Goal: Task Accomplishment & Management: Use online tool/utility

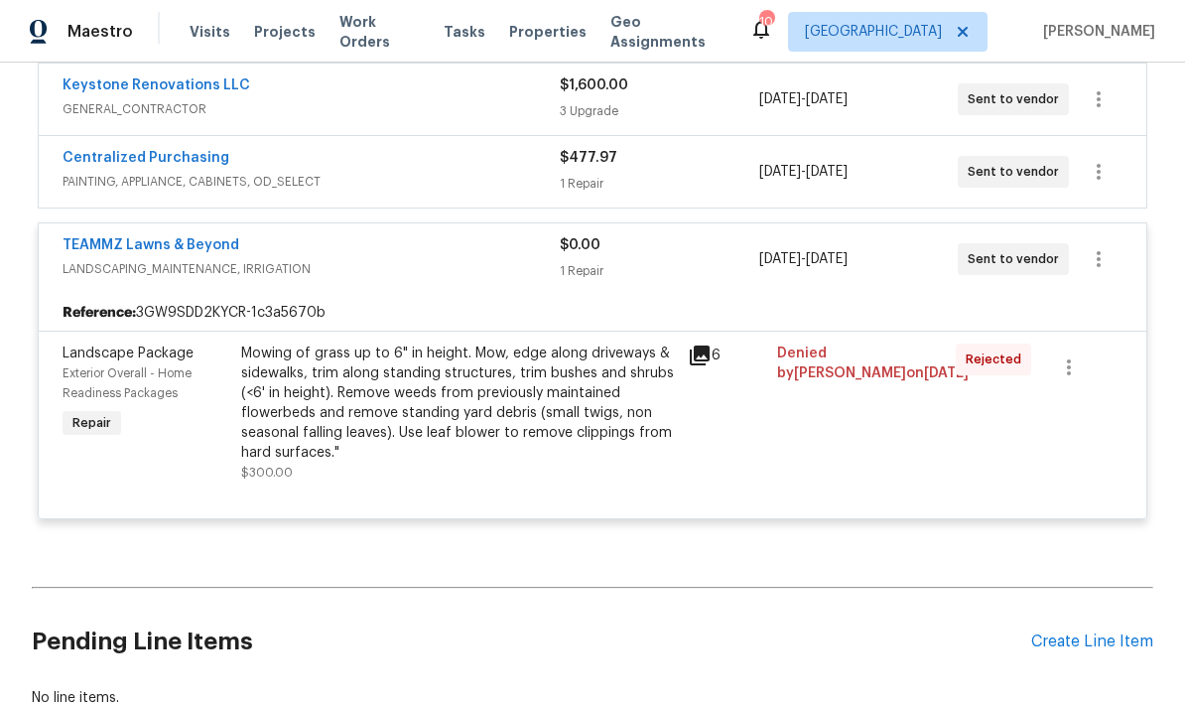
scroll to position [3379, 0]
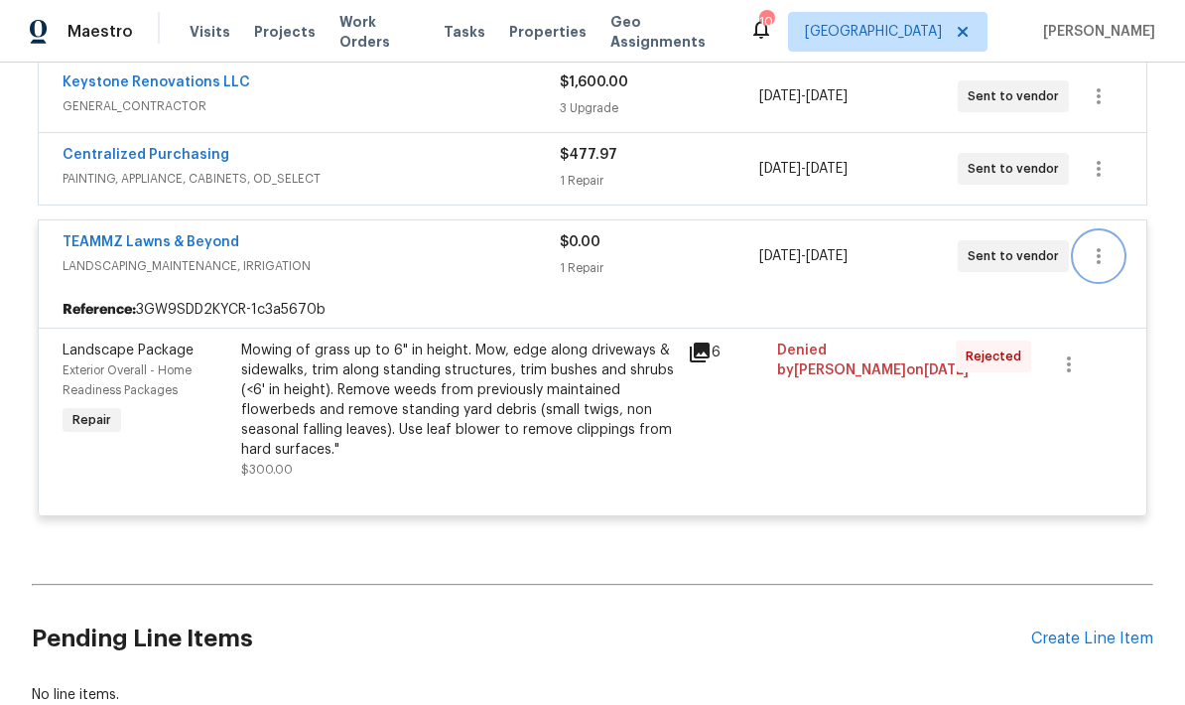
click at [1092, 268] on icon "button" at bounding box center [1099, 256] width 24 height 24
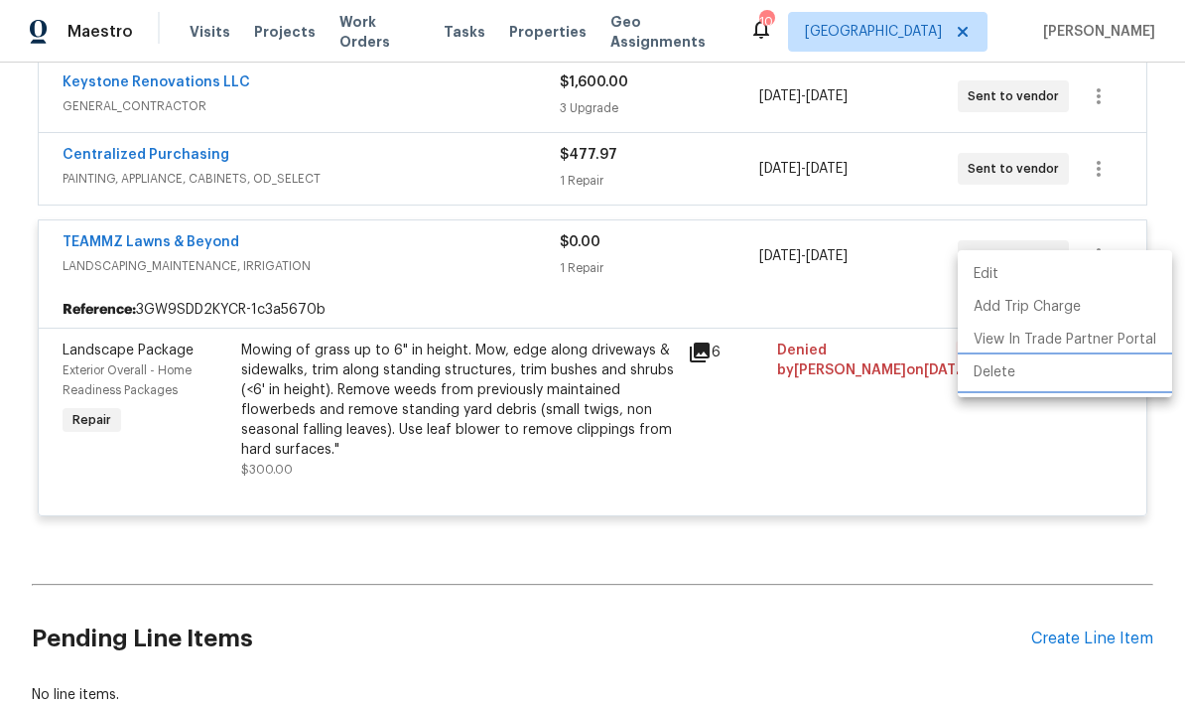
click at [994, 381] on li "Delete" at bounding box center [1065, 372] width 214 height 33
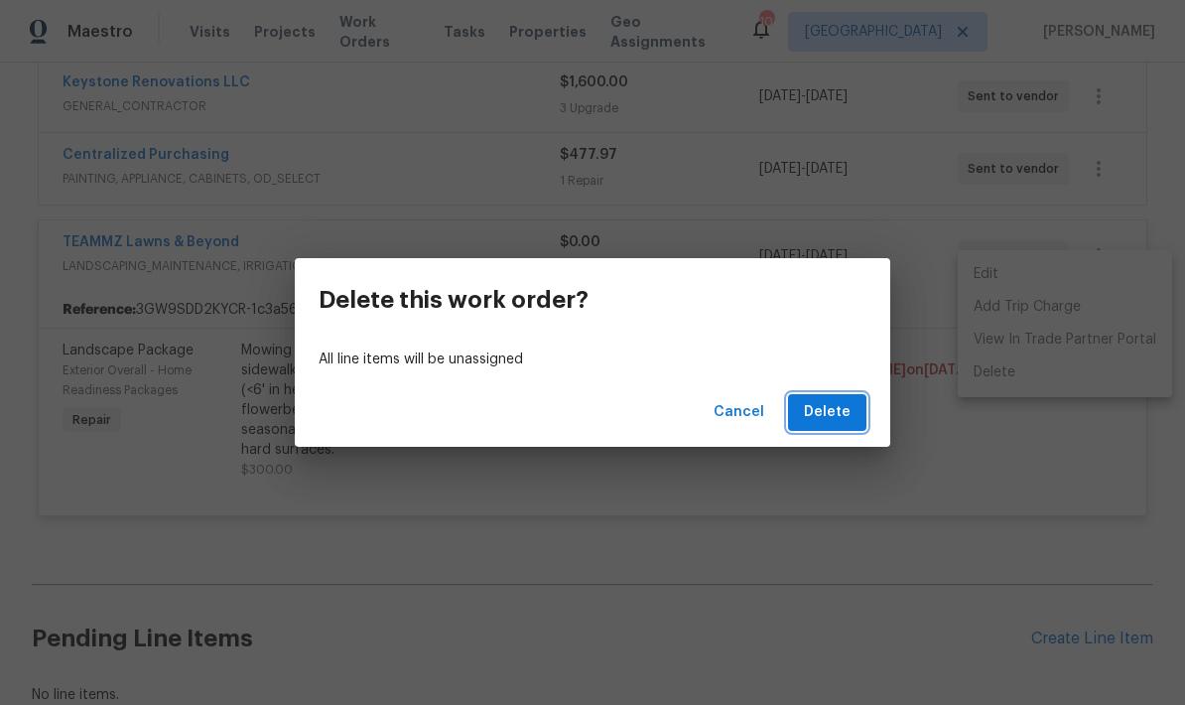
click at [842, 417] on span "Delete" at bounding box center [827, 412] width 47 height 25
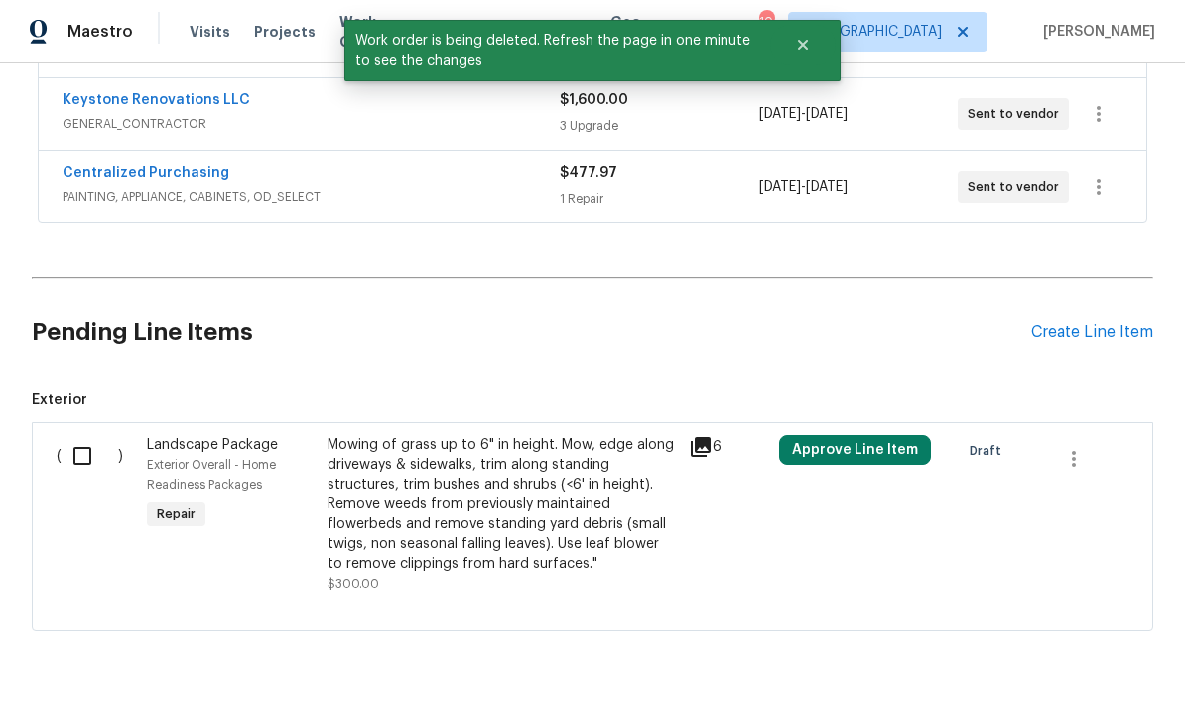
scroll to position [3360, 0]
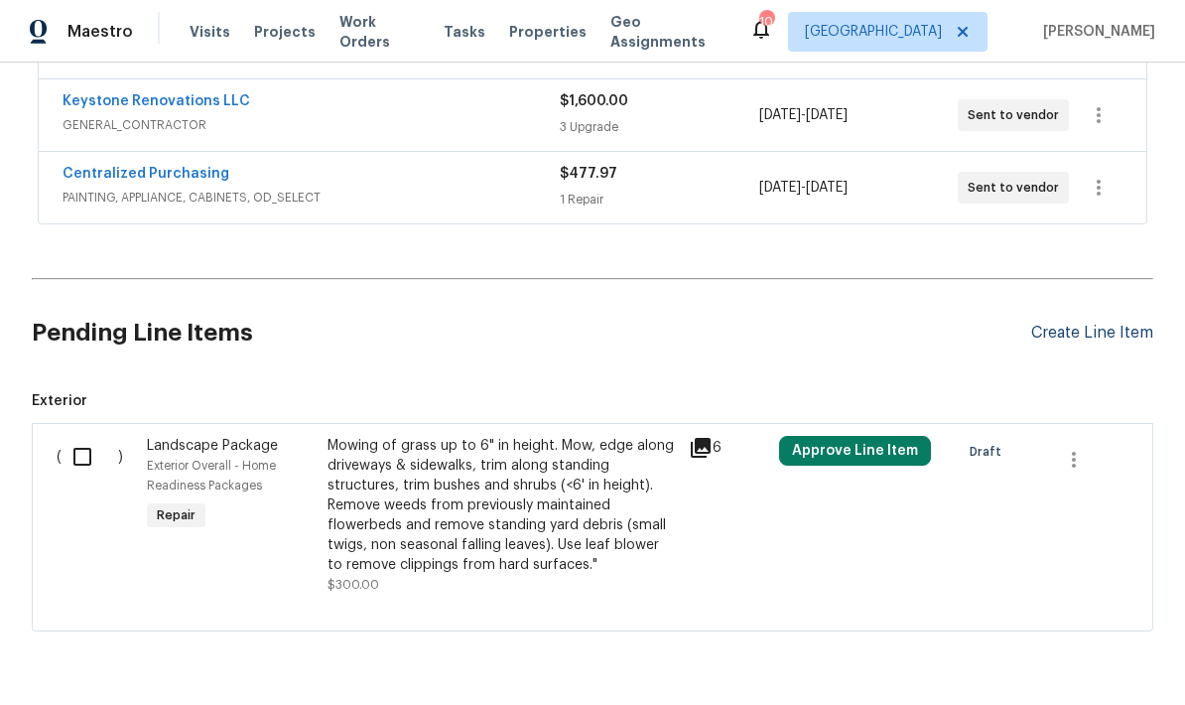
click at [1070, 342] on div "Create Line Item" at bounding box center [1092, 333] width 122 height 19
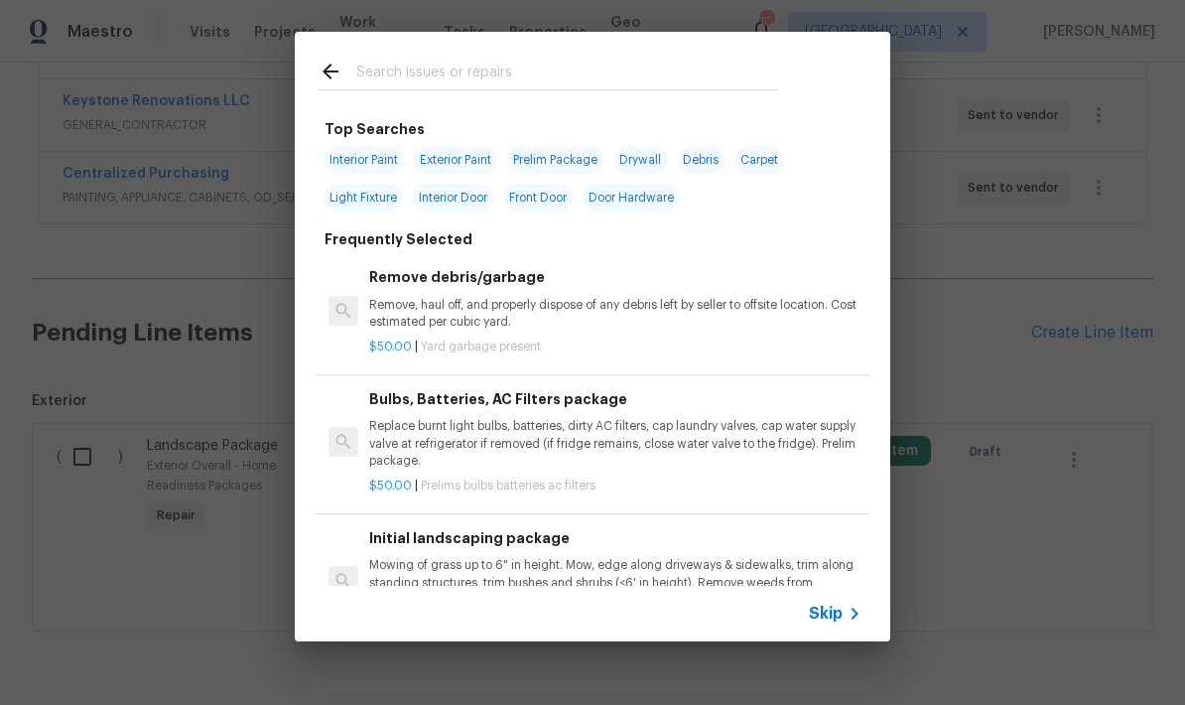
click at [511, 76] on input "text" at bounding box center [566, 75] width 421 height 30
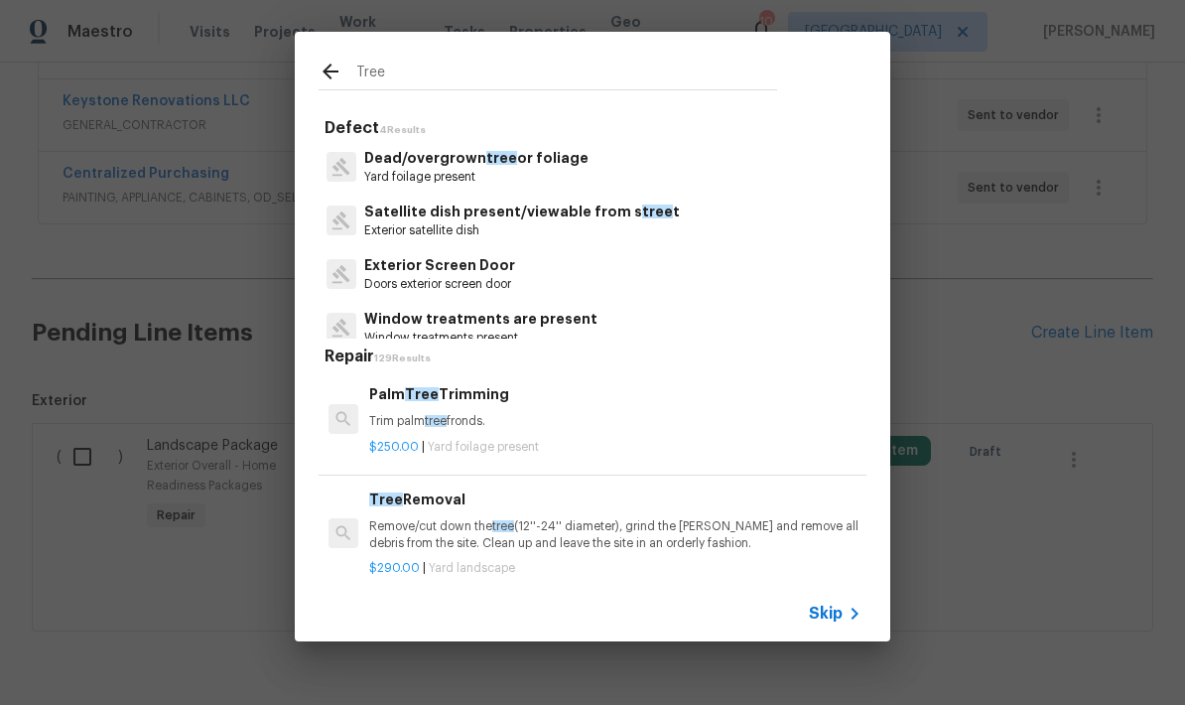
type input "Trees"
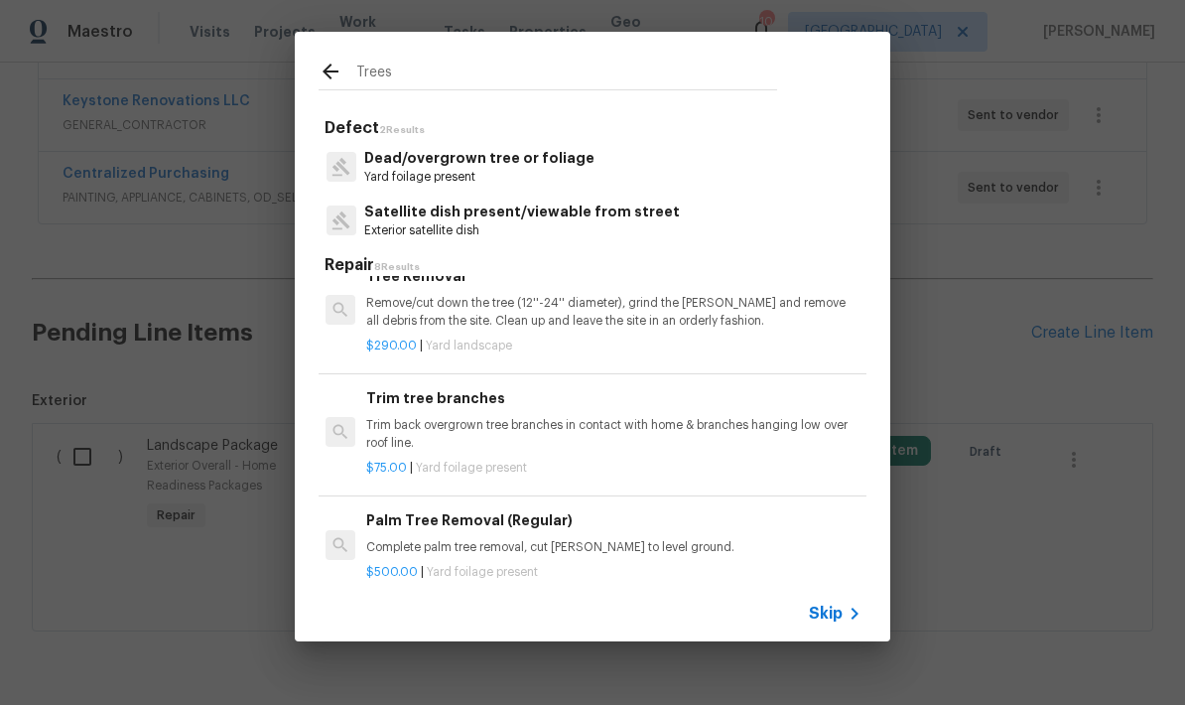
scroll to position [132, 3]
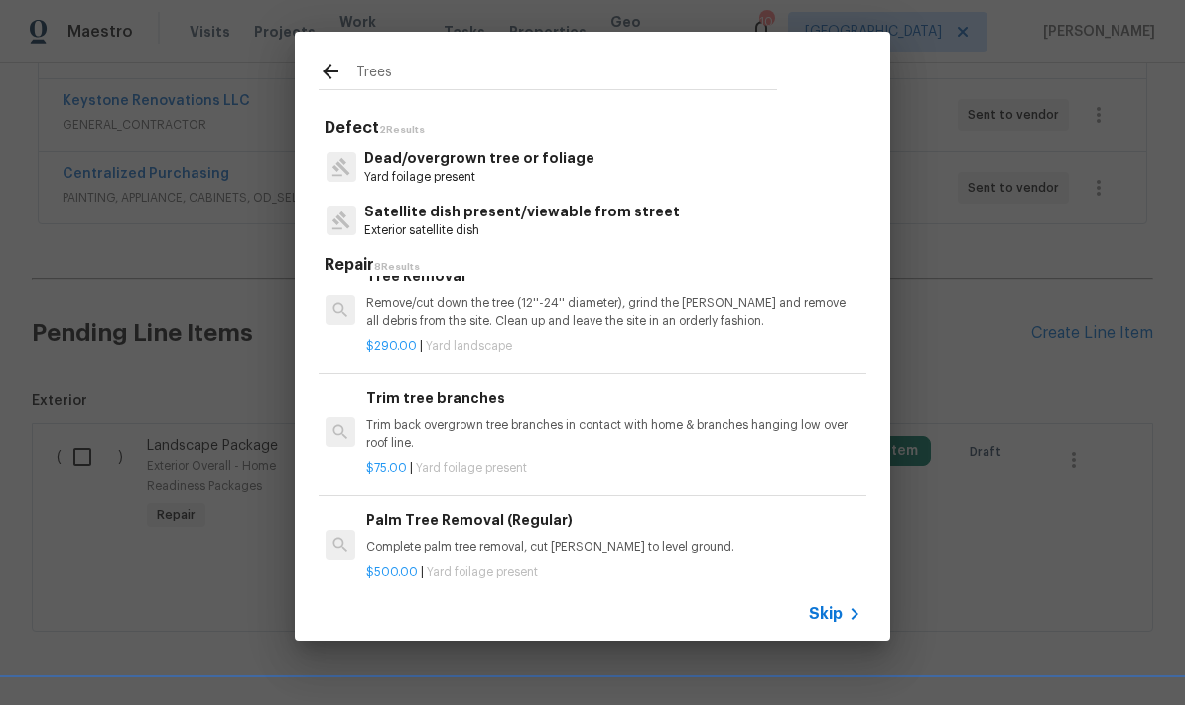
click at [629, 438] on p "Trim back overgrown tree branches in contact with home & branches hanging low o…" at bounding box center [612, 434] width 492 height 34
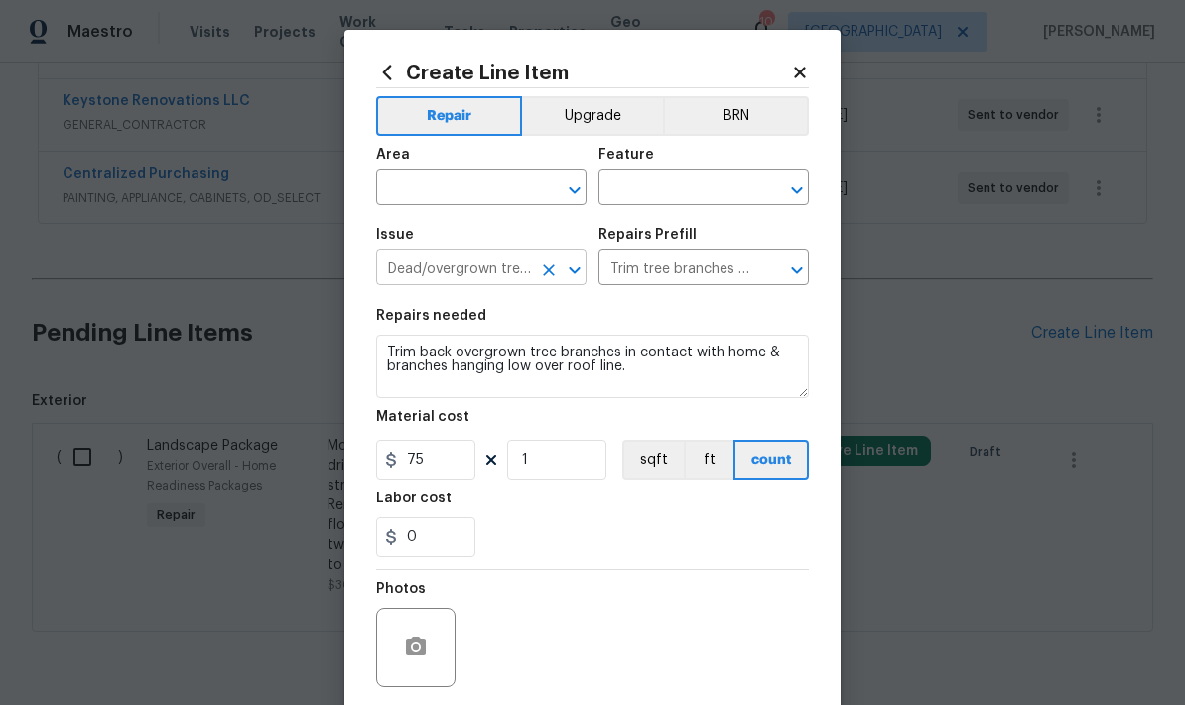
click at [572, 277] on icon "Open" at bounding box center [575, 270] width 24 height 24
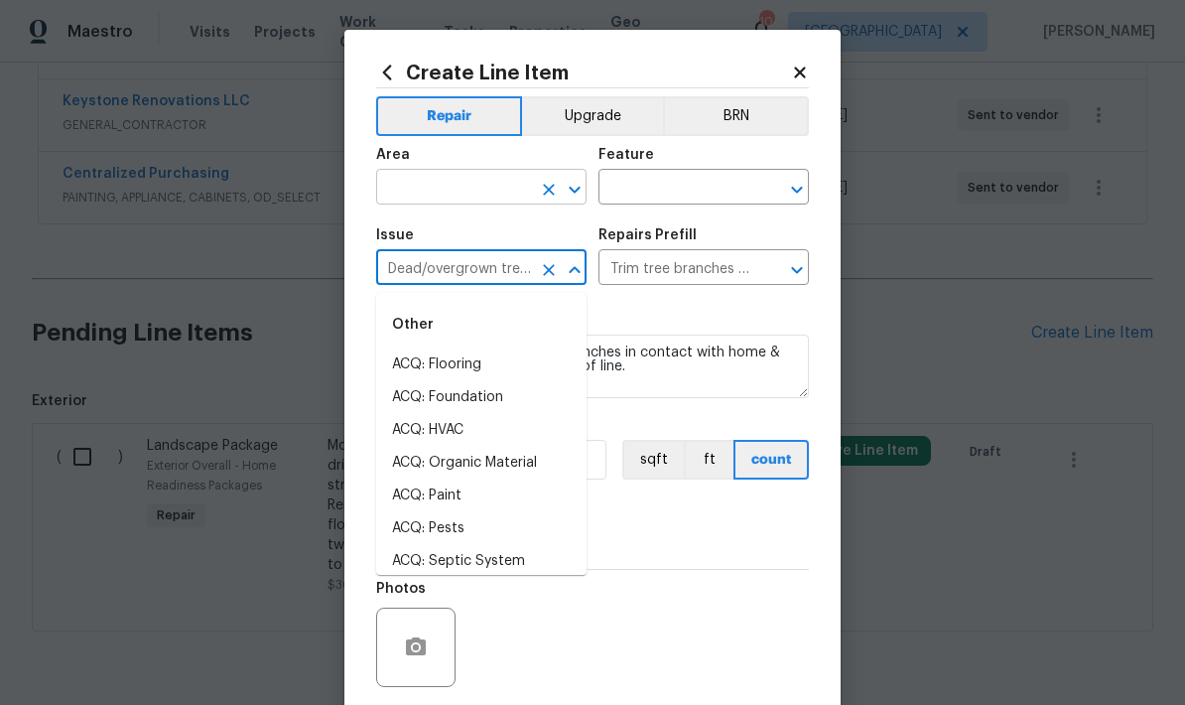
click at [495, 185] on input "text" at bounding box center [453, 189] width 155 height 31
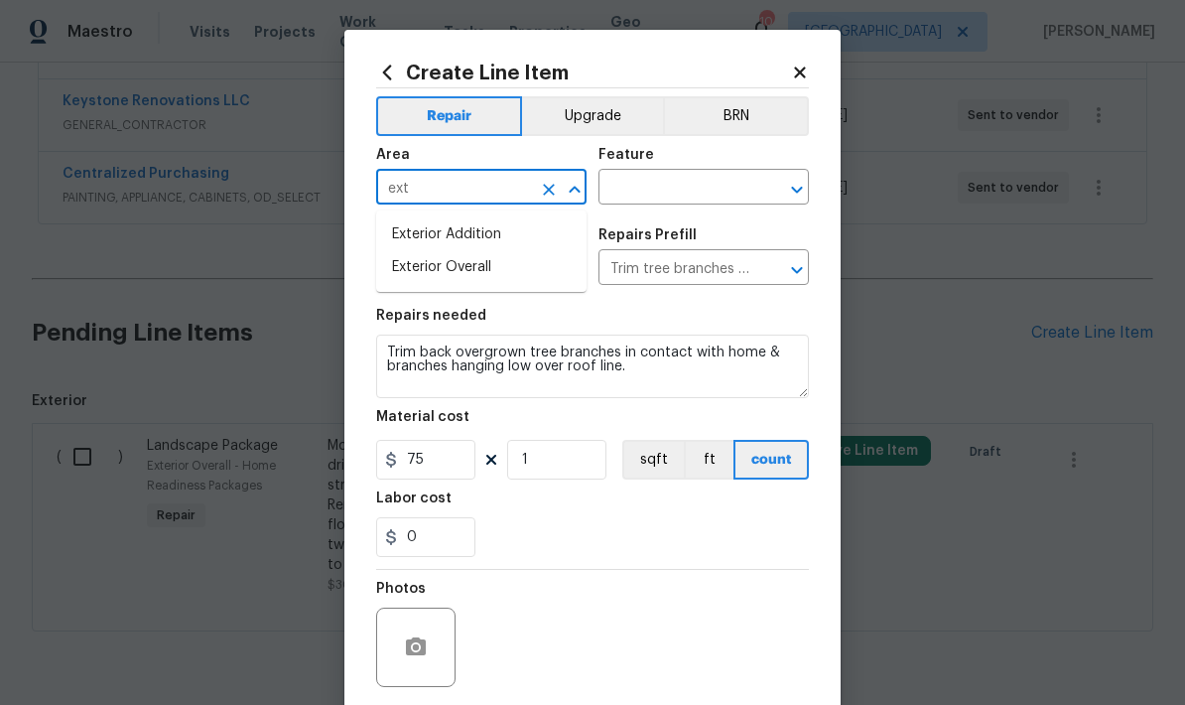
click at [469, 274] on li "Exterior Overall" at bounding box center [481, 267] width 210 height 33
type input "Exterior Overall"
click at [679, 192] on input "text" at bounding box center [676, 189] width 155 height 31
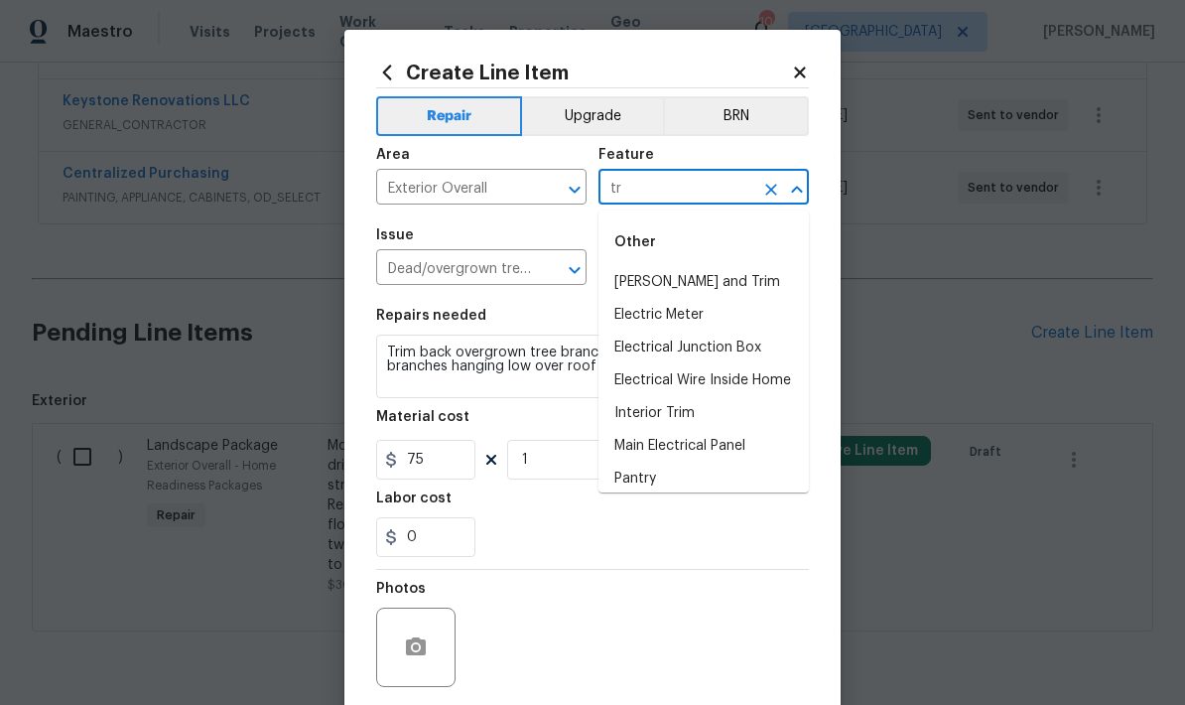
type input "t"
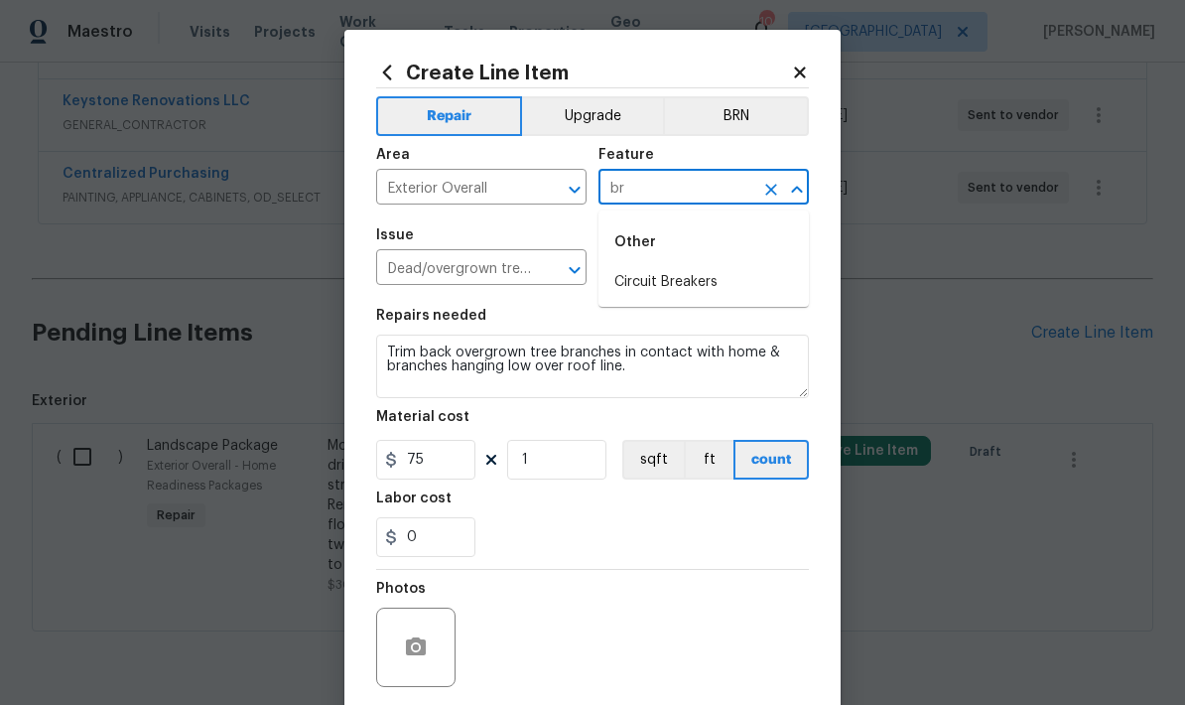
type input "b"
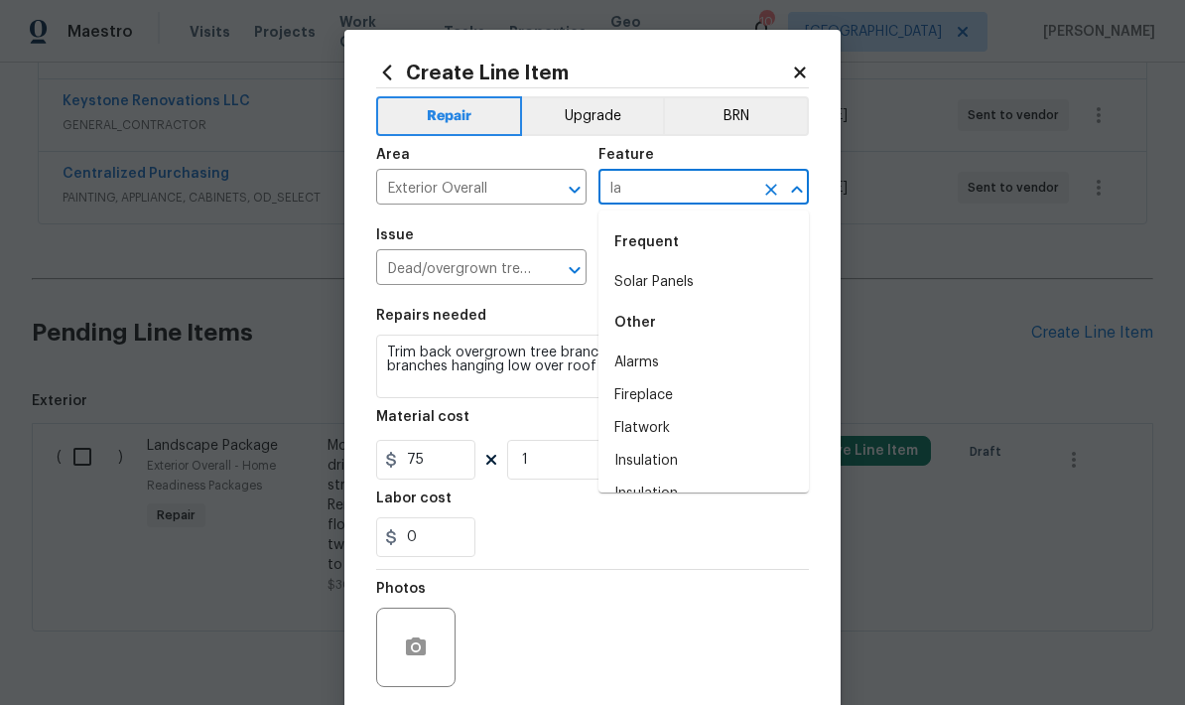
type input "l"
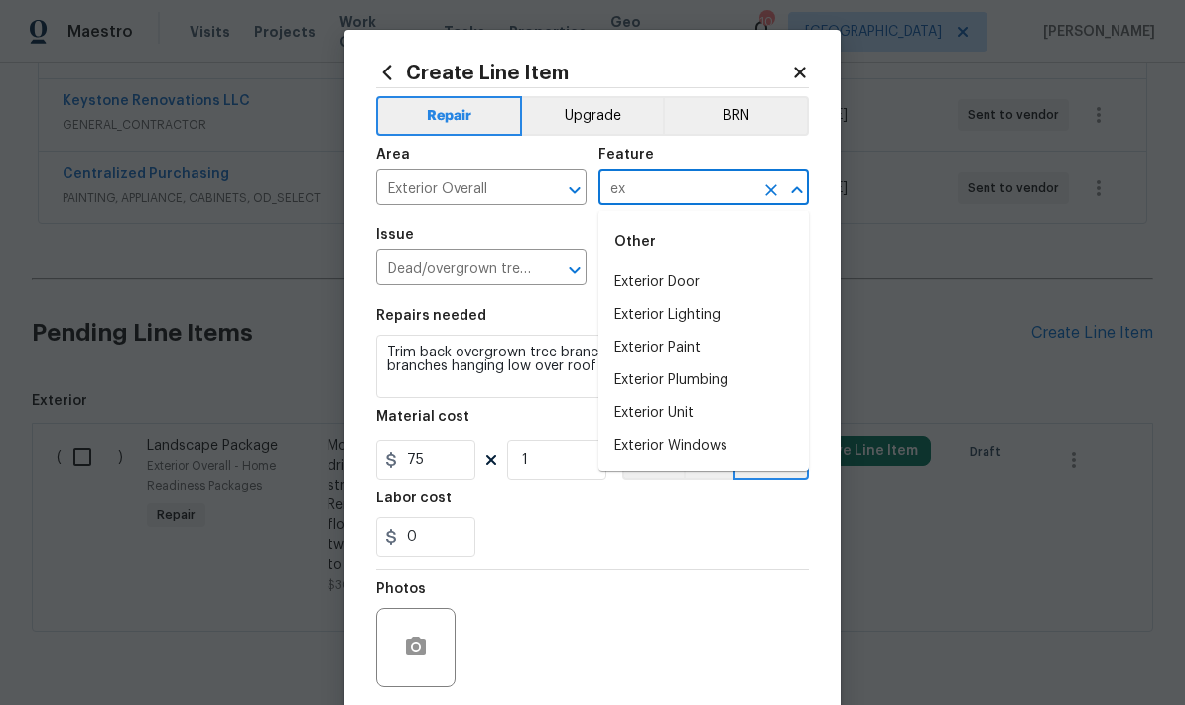
type input "e"
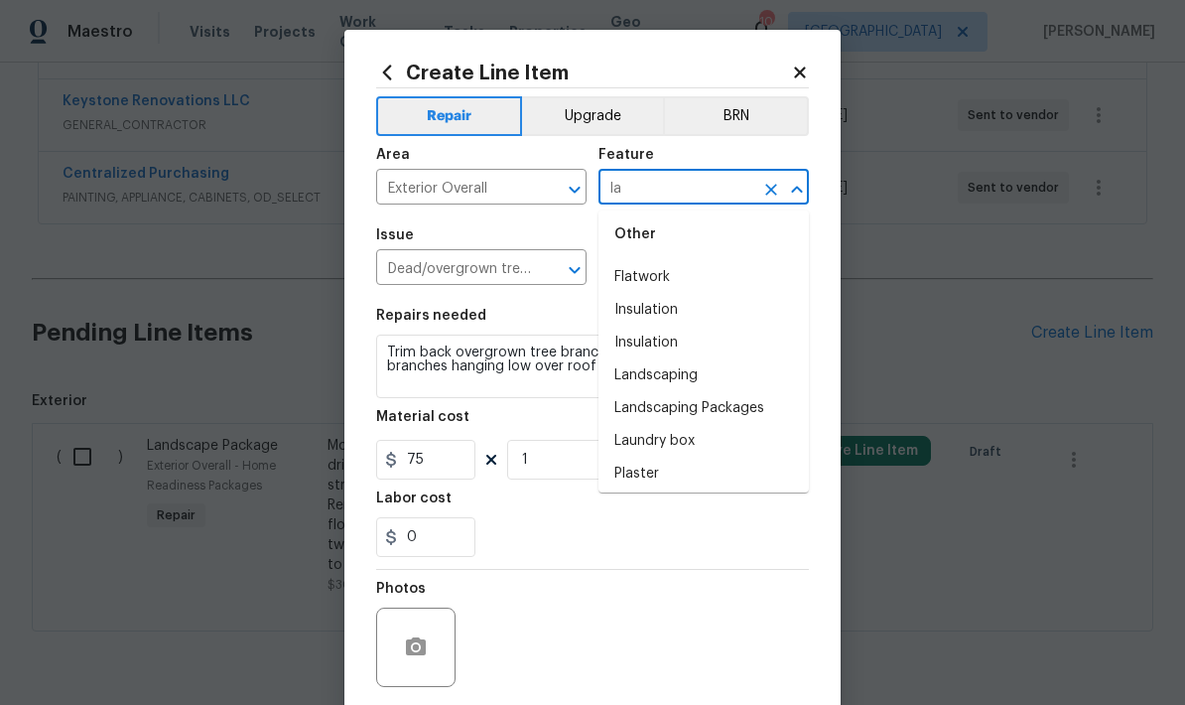
scroll to position [156, 0]
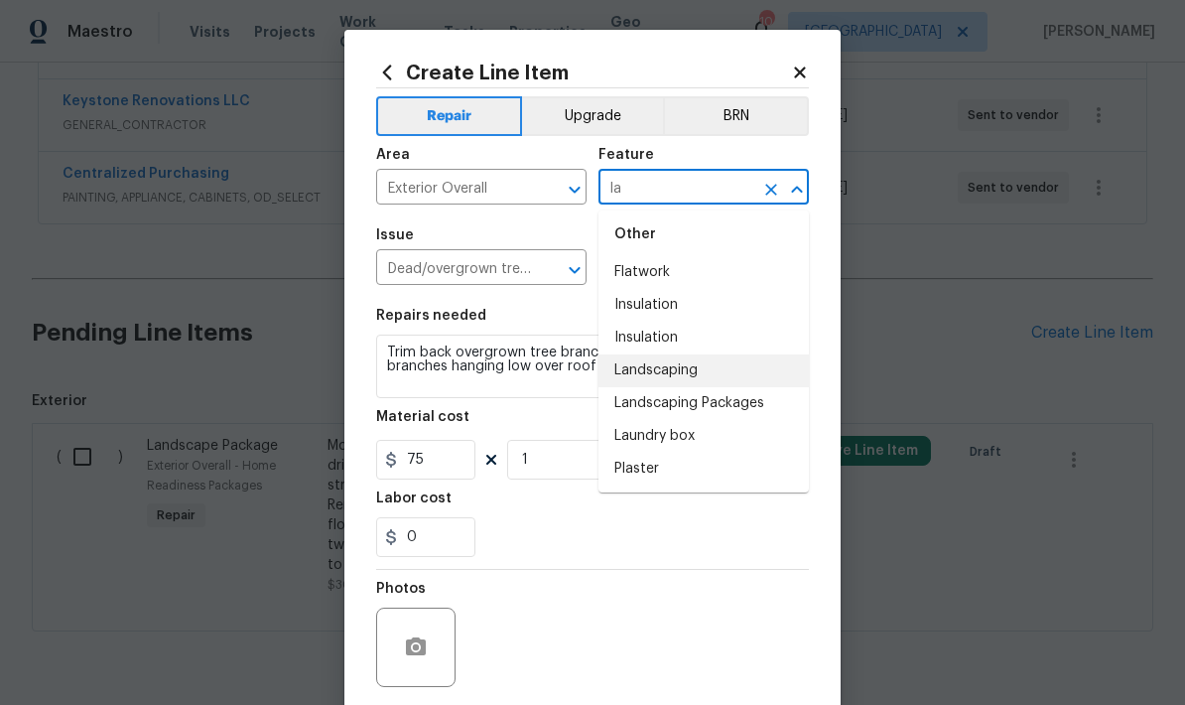
click at [674, 381] on li "Landscaping" at bounding box center [704, 370] width 210 height 33
type input "Landscaping"
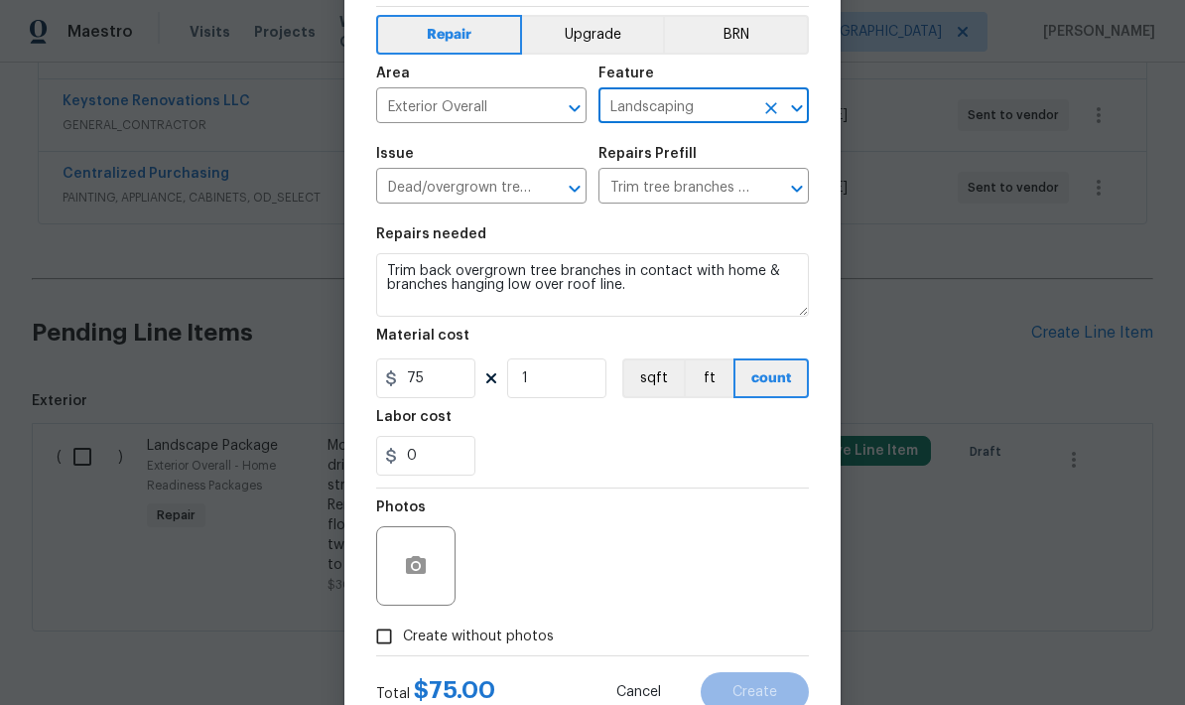
scroll to position [87, 0]
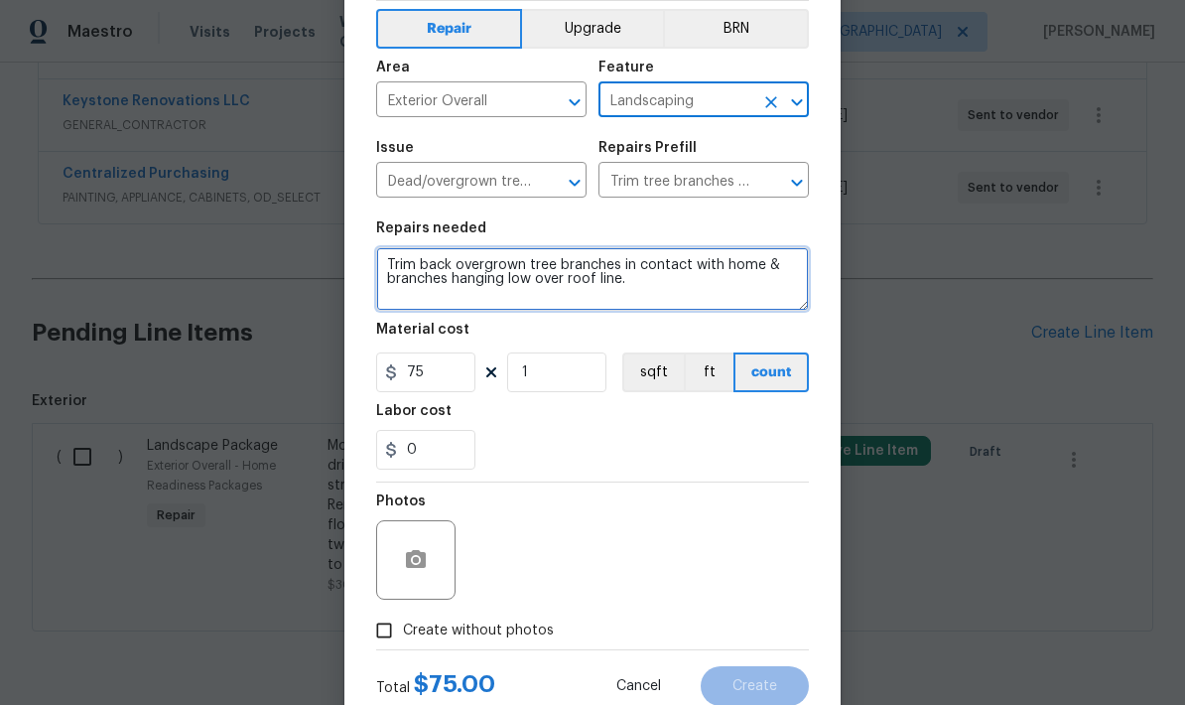
click at [640, 296] on textarea "Trim back overgrown tree branches in contact with home & branches hanging low o…" at bounding box center [592, 279] width 433 height 64
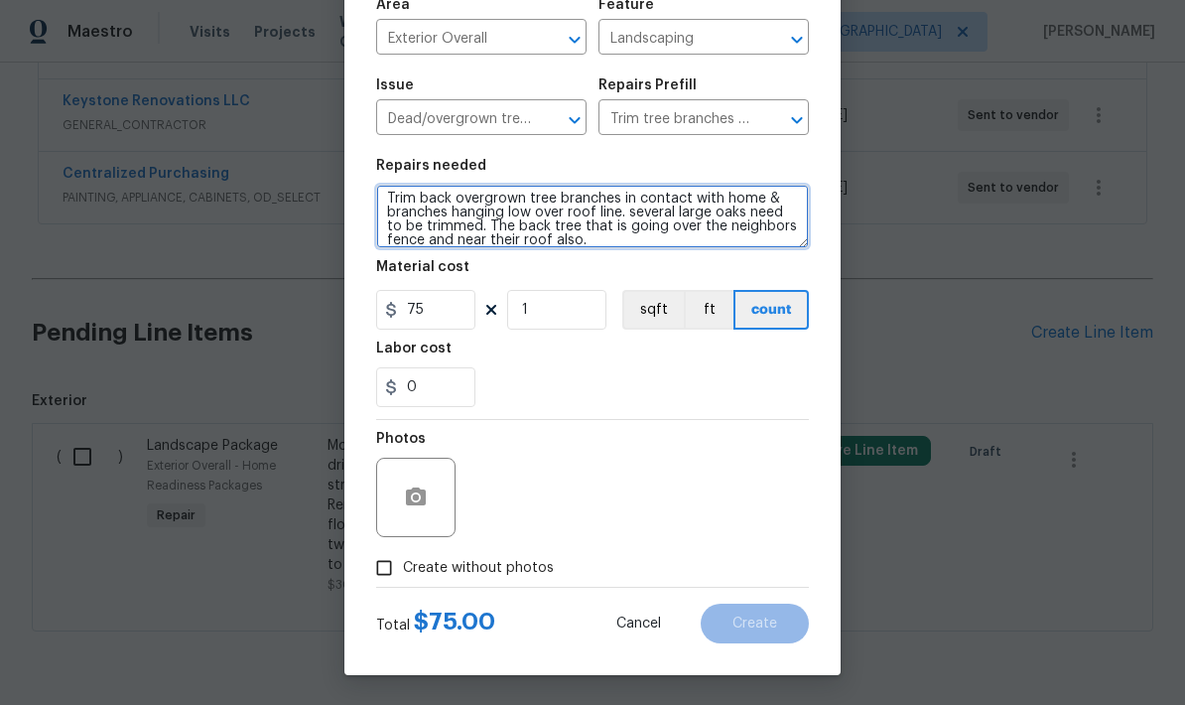
scroll to position [154, 0]
type textarea "Trim back overgrown tree branches in contact with home & branches hanging low o…"
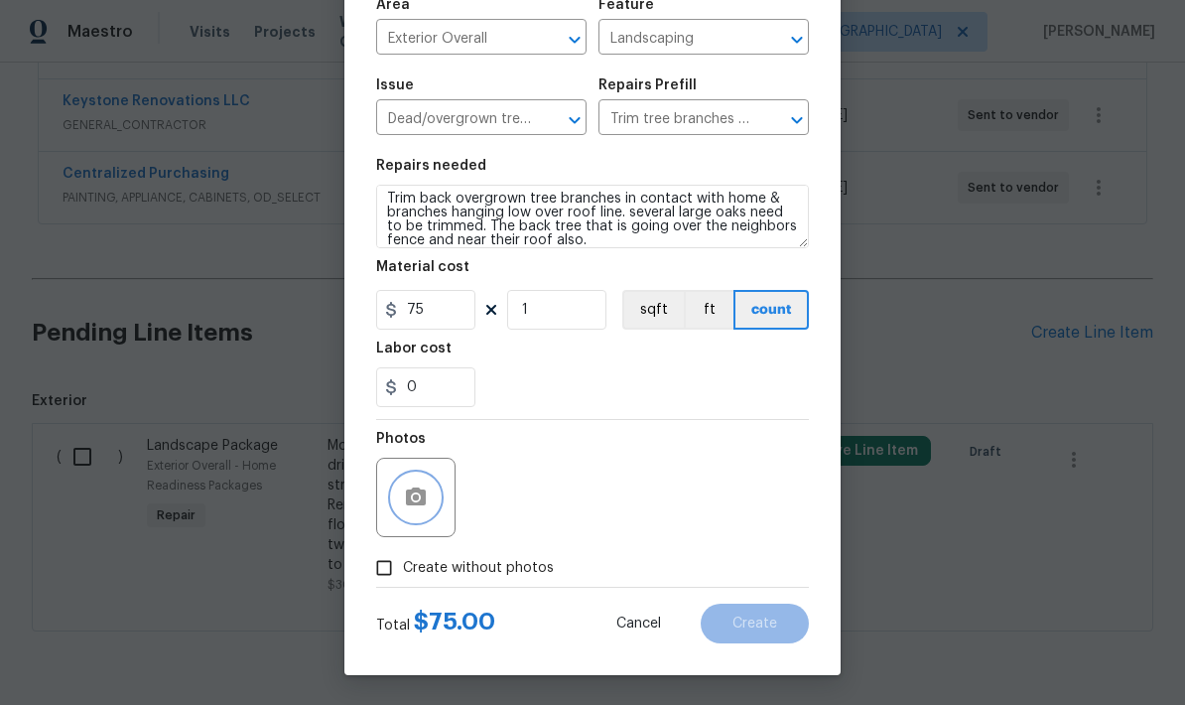
click at [429, 499] on button "button" at bounding box center [416, 497] width 48 height 48
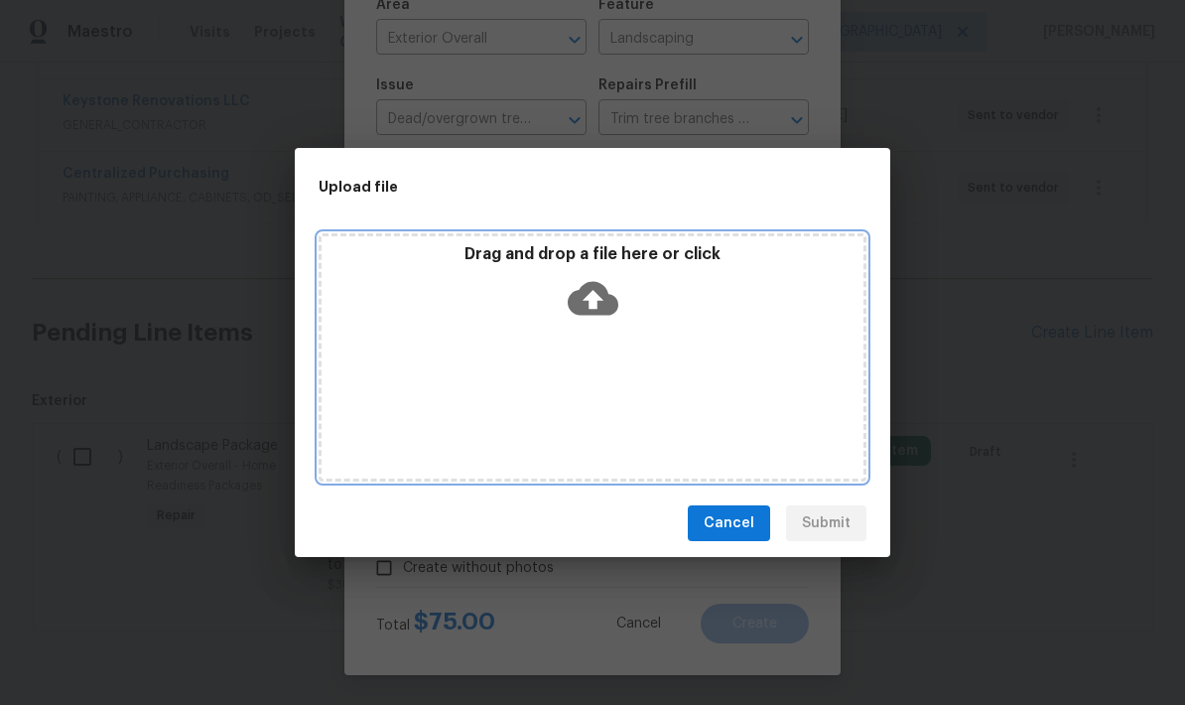
click at [601, 303] on icon at bounding box center [593, 299] width 51 height 34
